Goal: Participate in discussion: Engage in conversation with other users on a specific topic

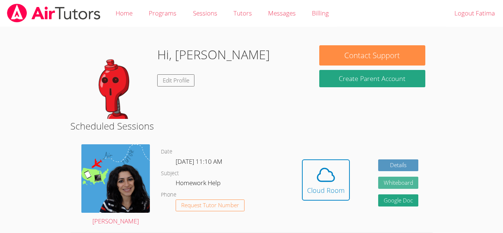
click at [406, 187] on button "Whiteboard" at bounding box center [398, 183] width 41 height 12
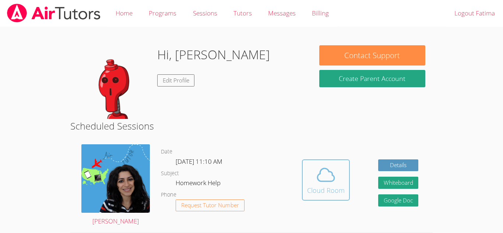
click at [320, 184] on icon at bounding box center [326, 175] width 21 height 21
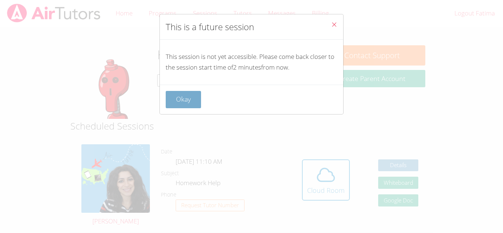
click at [191, 94] on button "Okay" at bounding box center [183, 99] width 35 height 17
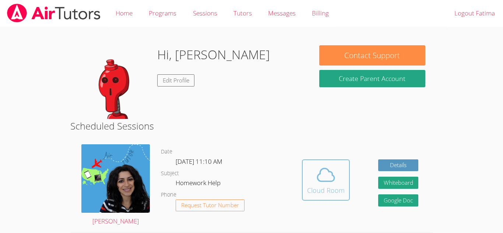
click at [328, 186] on div "Cloud Room" at bounding box center [326, 190] width 38 height 10
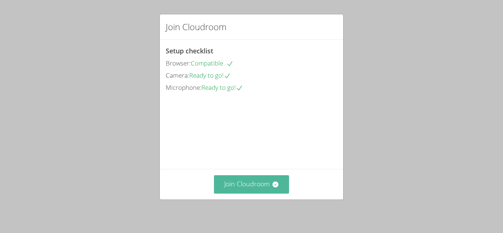
click at [282, 191] on button "Join Cloudroom" at bounding box center [252, 184] width 76 height 18
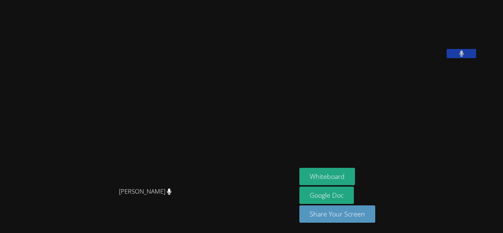
click at [464, 57] on icon at bounding box center [462, 53] width 5 height 6
click at [466, 57] on icon at bounding box center [462, 53] width 8 height 6
click at [355, 176] on button "Whiteboard" at bounding box center [328, 176] width 56 height 17
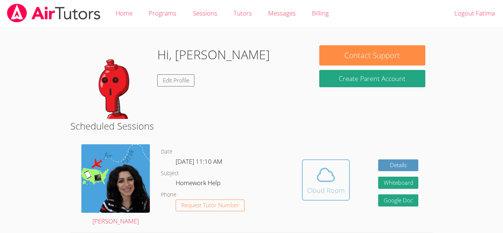
click at [321, 175] on icon at bounding box center [326, 175] width 21 height 21
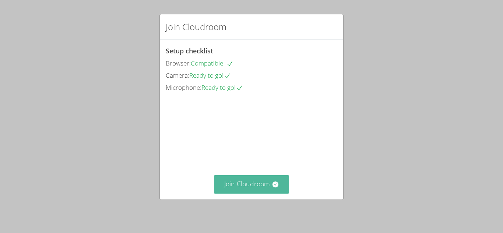
click at [288, 185] on button "Join Cloudroom" at bounding box center [252, 184] width 76 height 18
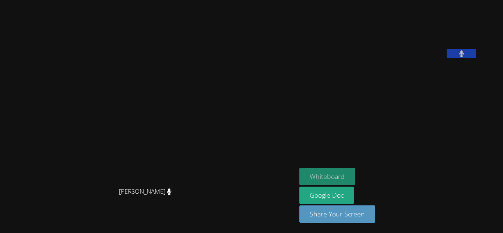
click at [355, 171] on button "Whiteboard" at bounding box center [328, 176] width 56 height 17
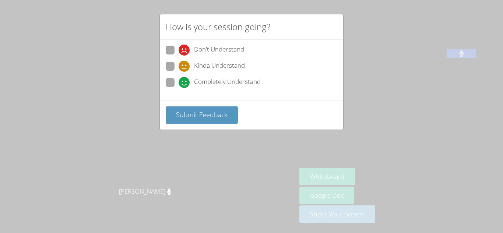
click at [179, 88] on span at bounding box center [179, 88] width 0 height 0
click at [179, 81] on input "Completely Understand" at bounding box center [182, 81] width 6 height 6
radio input "true"
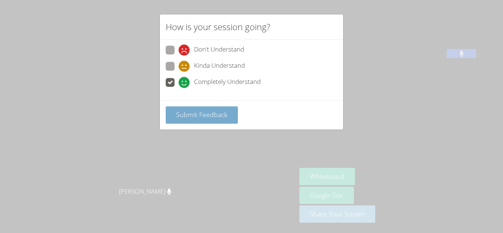
click at [216, 118] on span "Submit Feedback" at bounding box center [202, 114] width 52 height 9
